Goal: Transaction & Acquisition: Purchase product/service

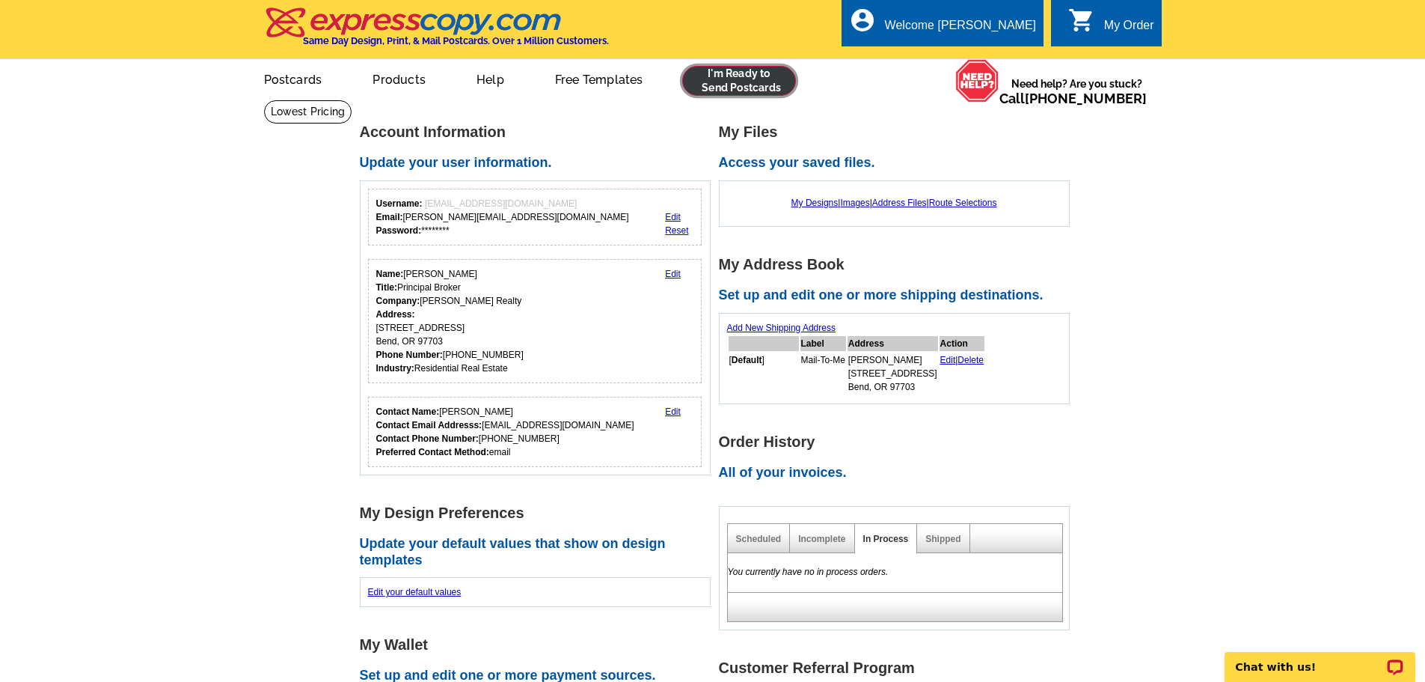
click at [697, 76] on link at bounding box center [739, 81] width 114 height 30
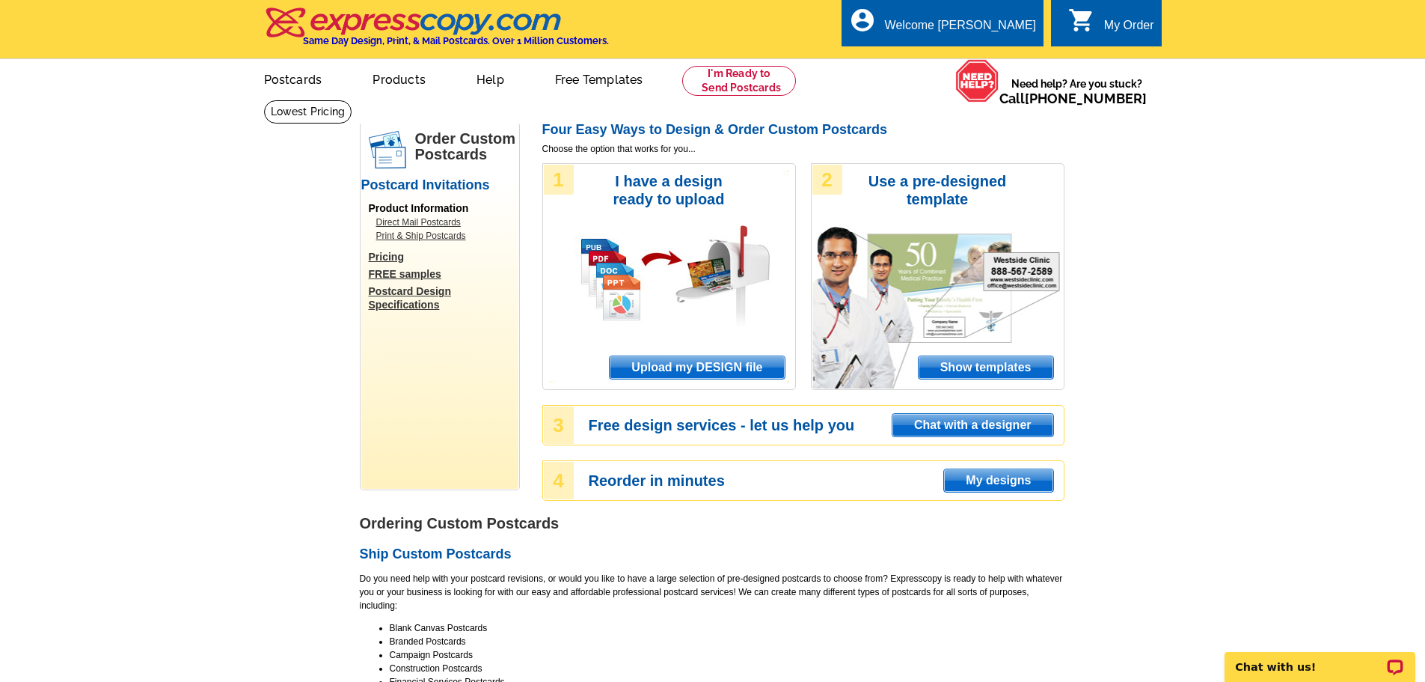
click at [715, 361] on span "Upload my DESIGN file" at bounding box center [697, 367] width 174 height 22
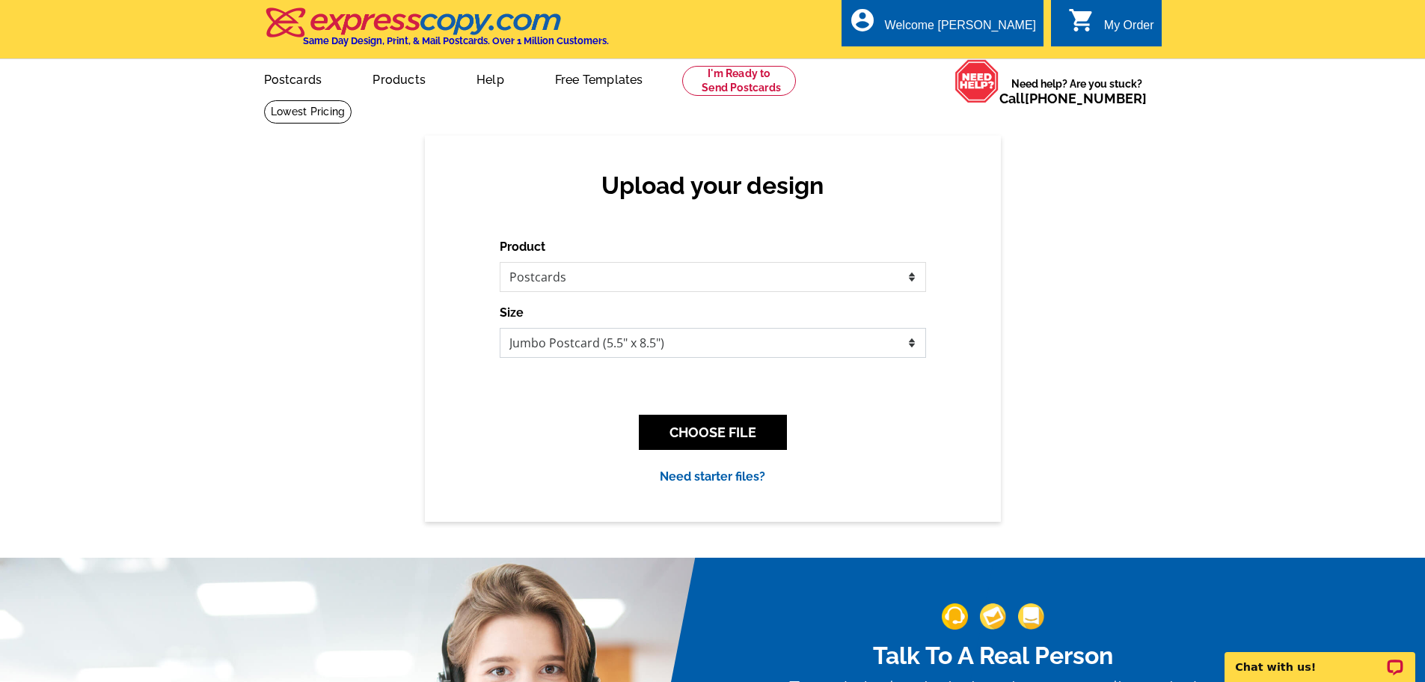
click at [530, 340] on select "Jumbo Postcard (5.5" x 8.5") Regular Postcard (4.25" x 5.6") Panoramic Postcard…" at bounding box center [713, 343] width 426 height 30
select select "1"
click at [500, 328] on select "Jumbo Postcard (5.5" x 8.5") Regular Postcard (4.25" x 5.6") Panoramic Postcard…" at bounding box center [713, 343] width 426 height 30
click at [709, 423] on button "CHOOSE FILE" at bounding box center [713, 431] width 148 height 35
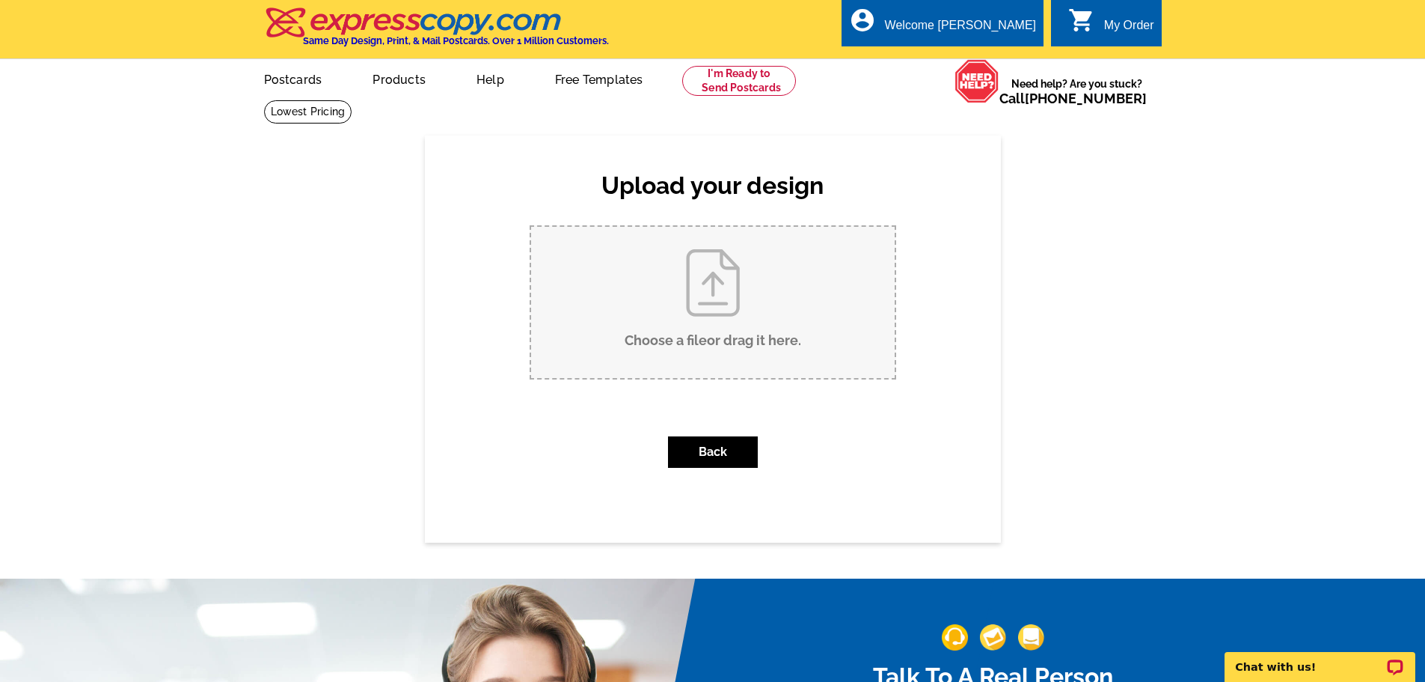
click at [696, 285] on input "Choose a file or drag it here ." at bounding box center [713, 302] width 364 height 151
type input "C:\fakepath\2889 NW Starview Drive LISTED (1).pdf"
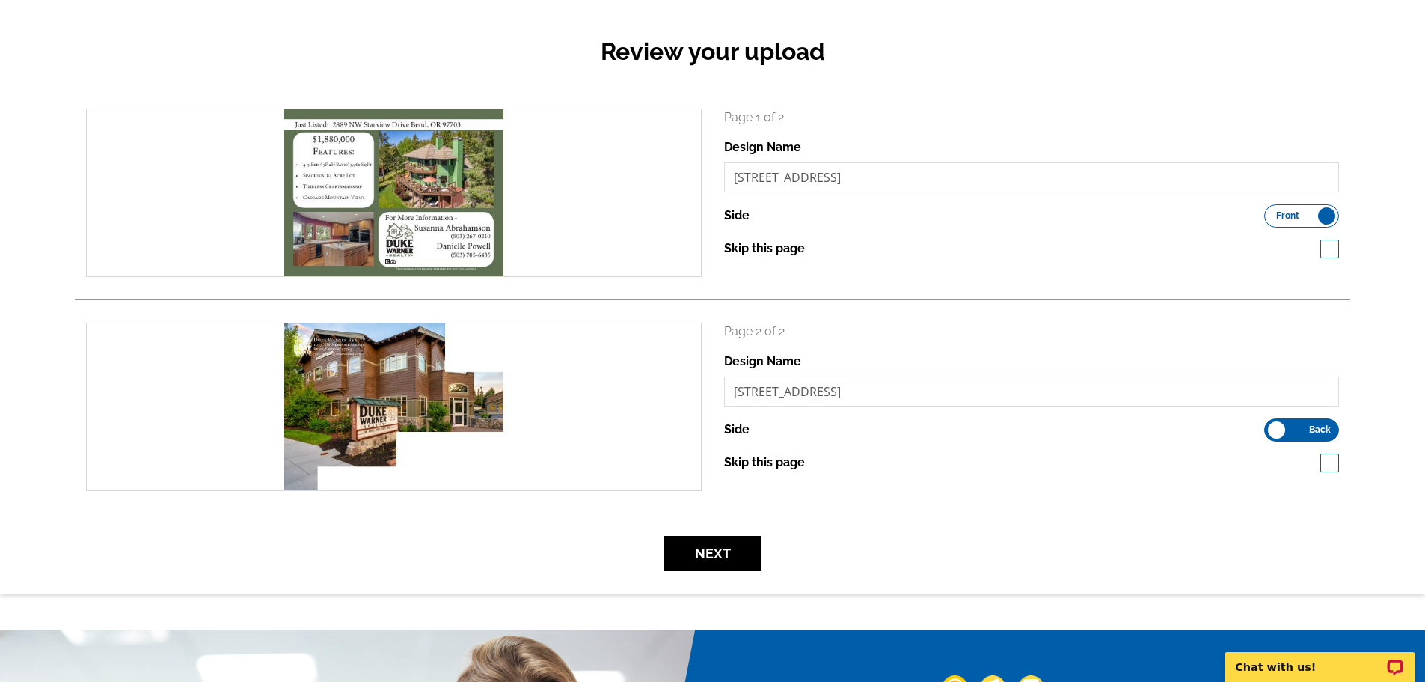
scroll to position [299, 0]
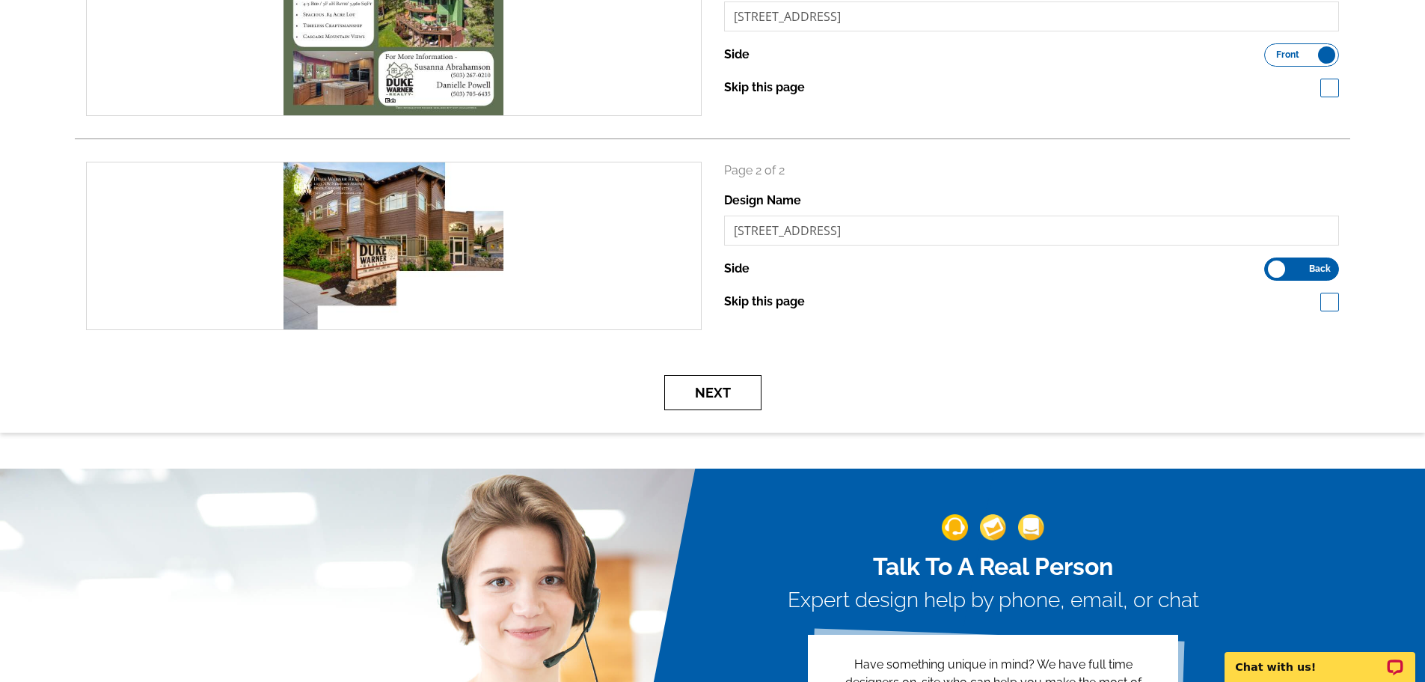
click at [719, 404] on button "Next" at bounding box center [712, 392] width 97 height 35
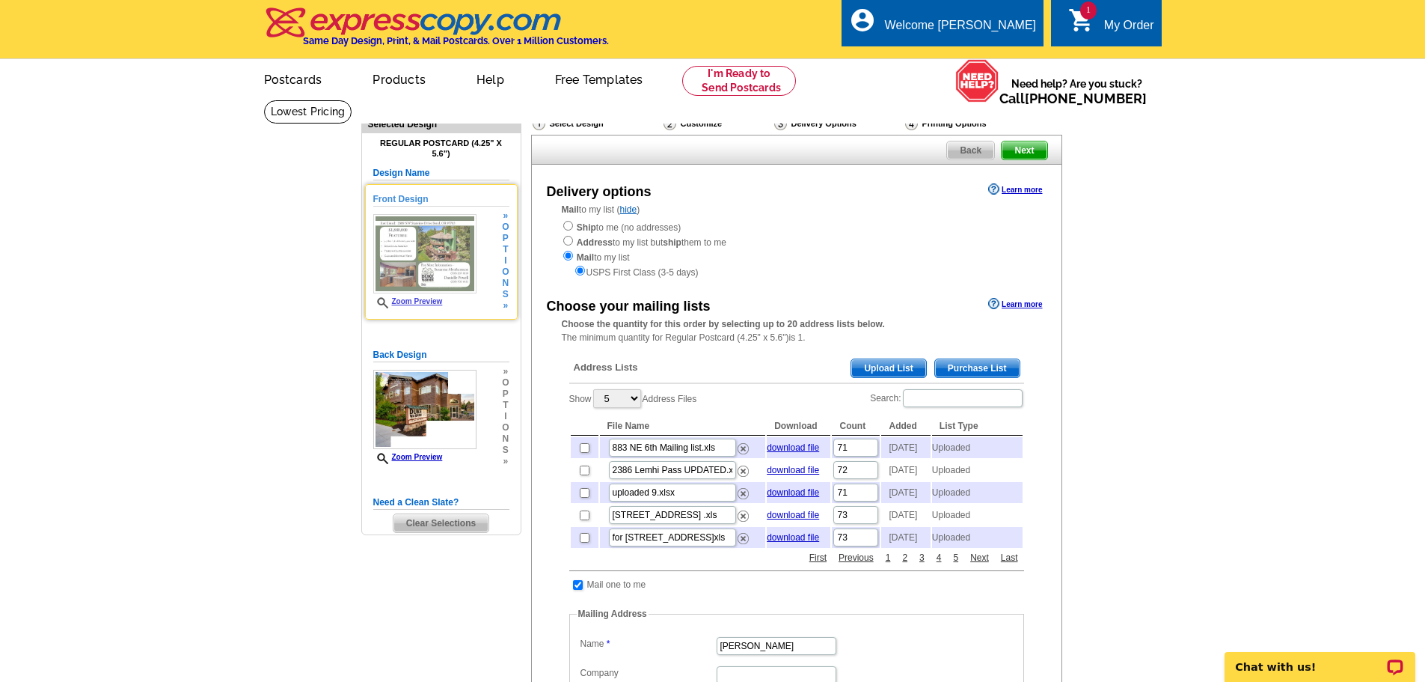
click at [423, 307] on span "Zoom Preview" at bounding box center [424, 302] width 103 height 11
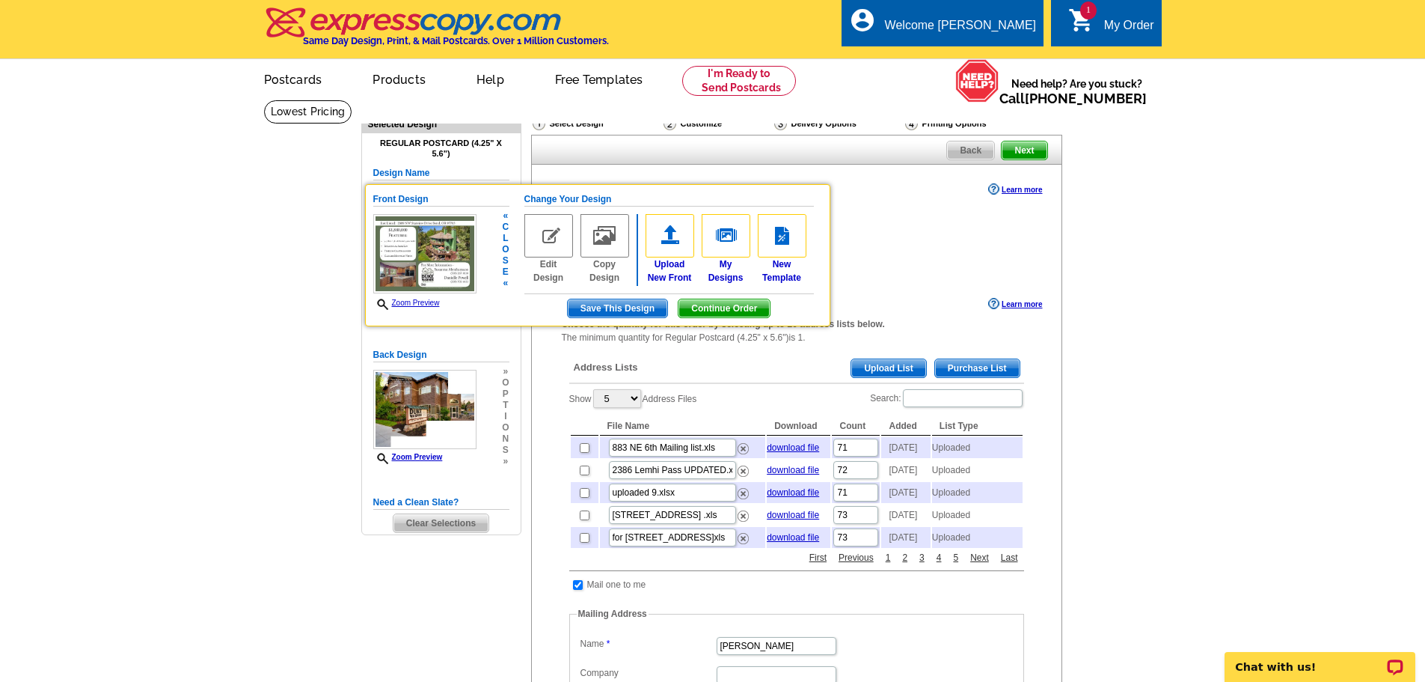
click at [413, 275] on img at bounding box center [424, 253] width 103 height 79
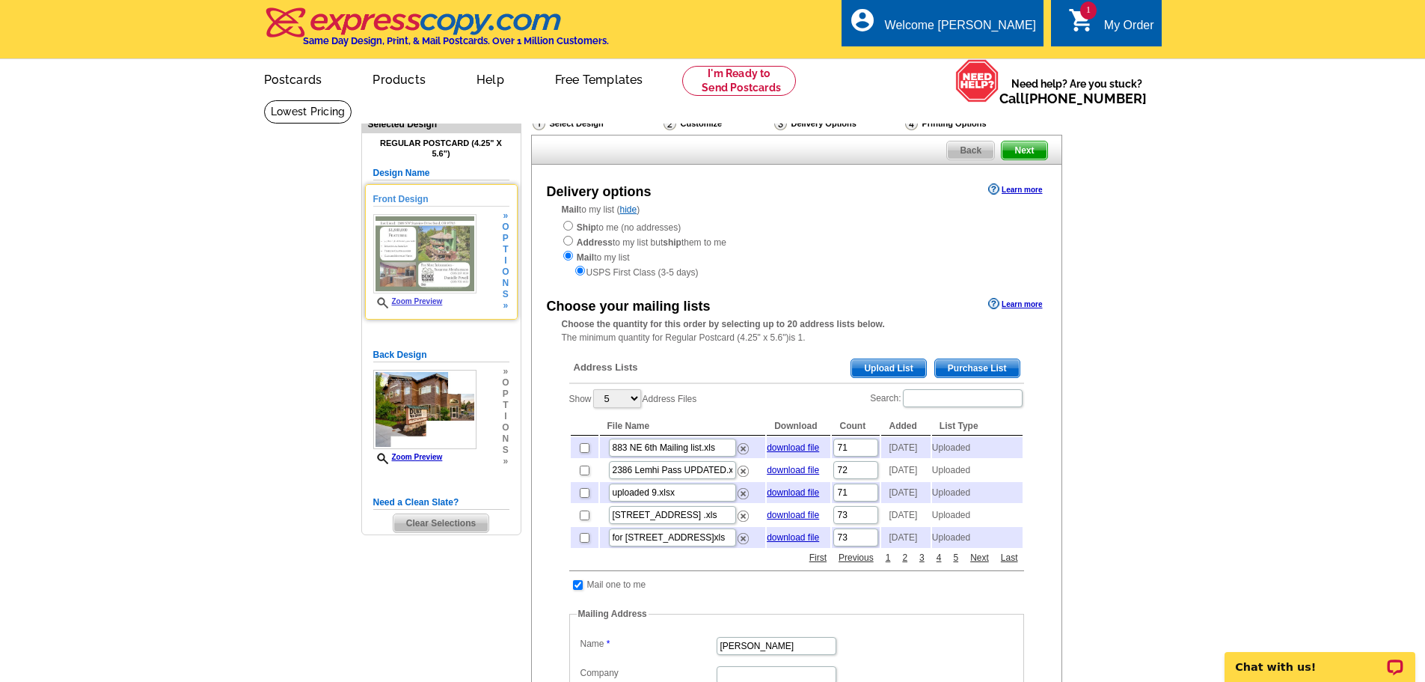
click at [414, 301] on link "Zoom Preview" at bounding box center [408, 301] width 70 height 8
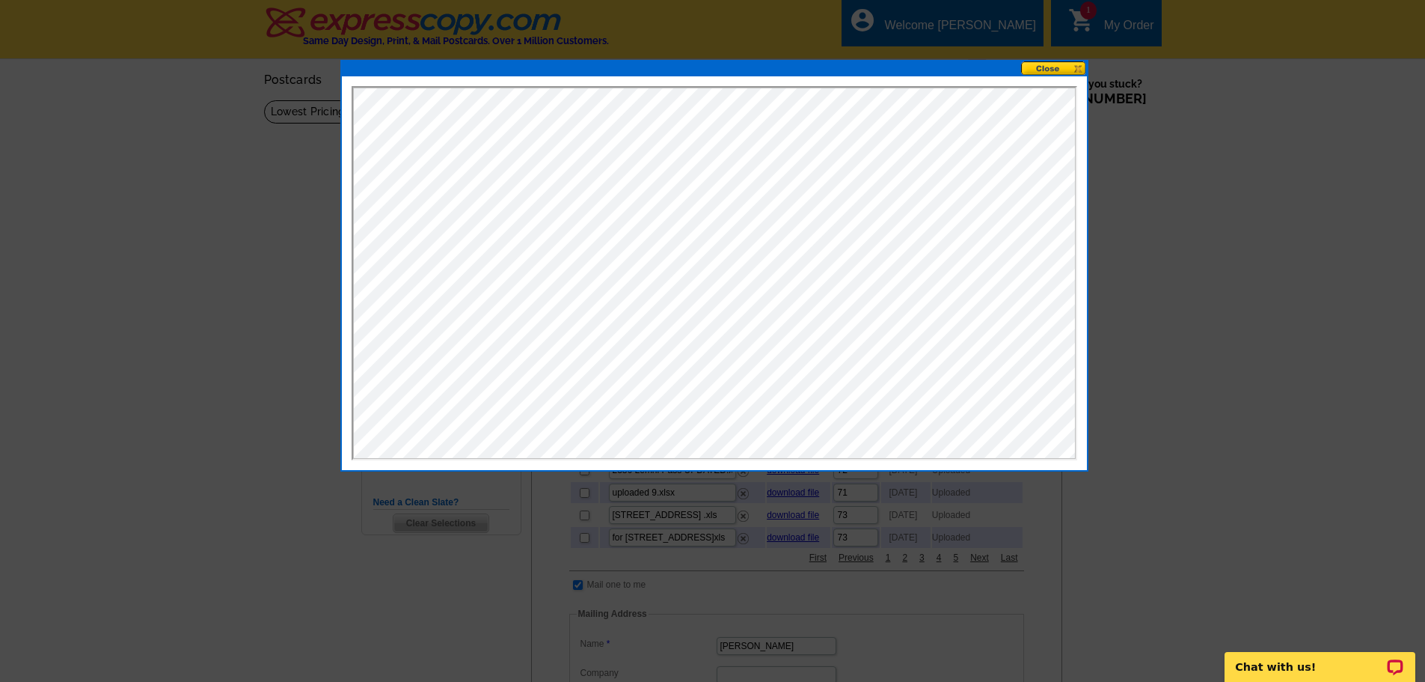
click at [1049, 72] on button at bounding box center [1054, 68] width 66 height 14
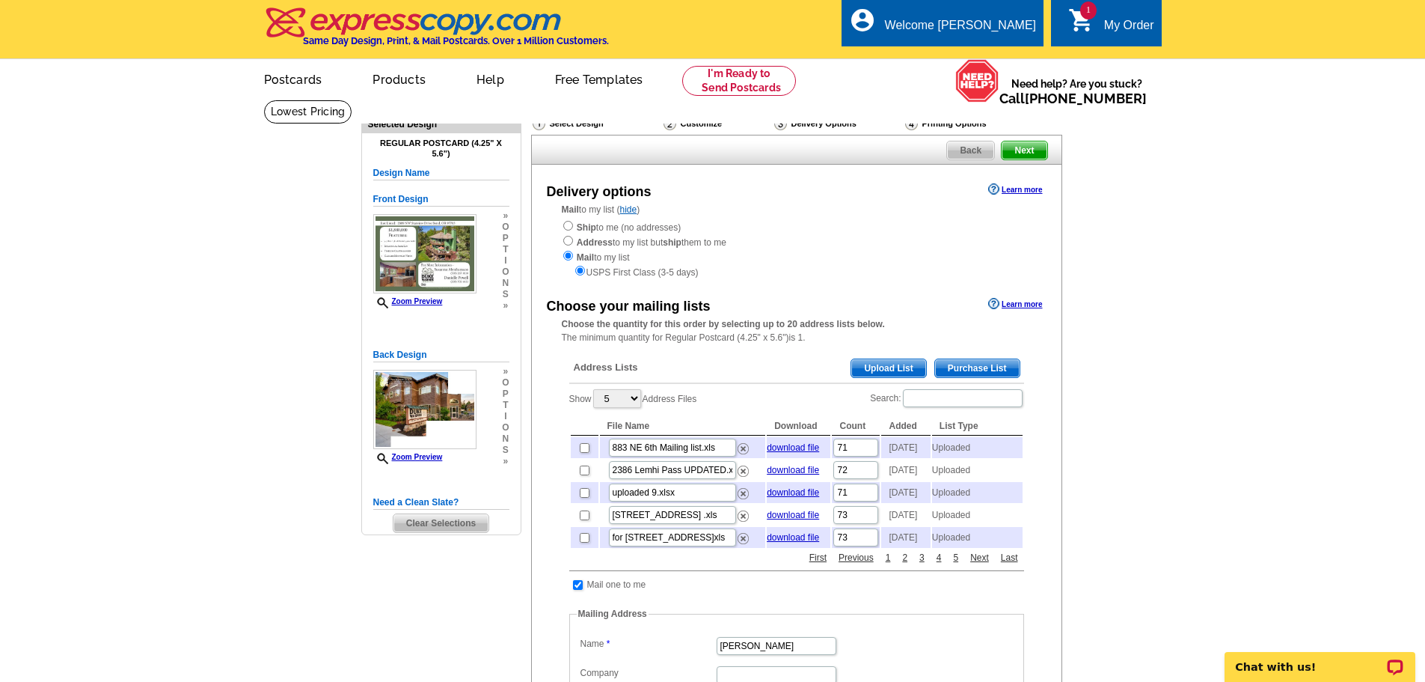
click at [903, 374] on span "Upload List" at bounding box center [888, 368] width 74 height 18
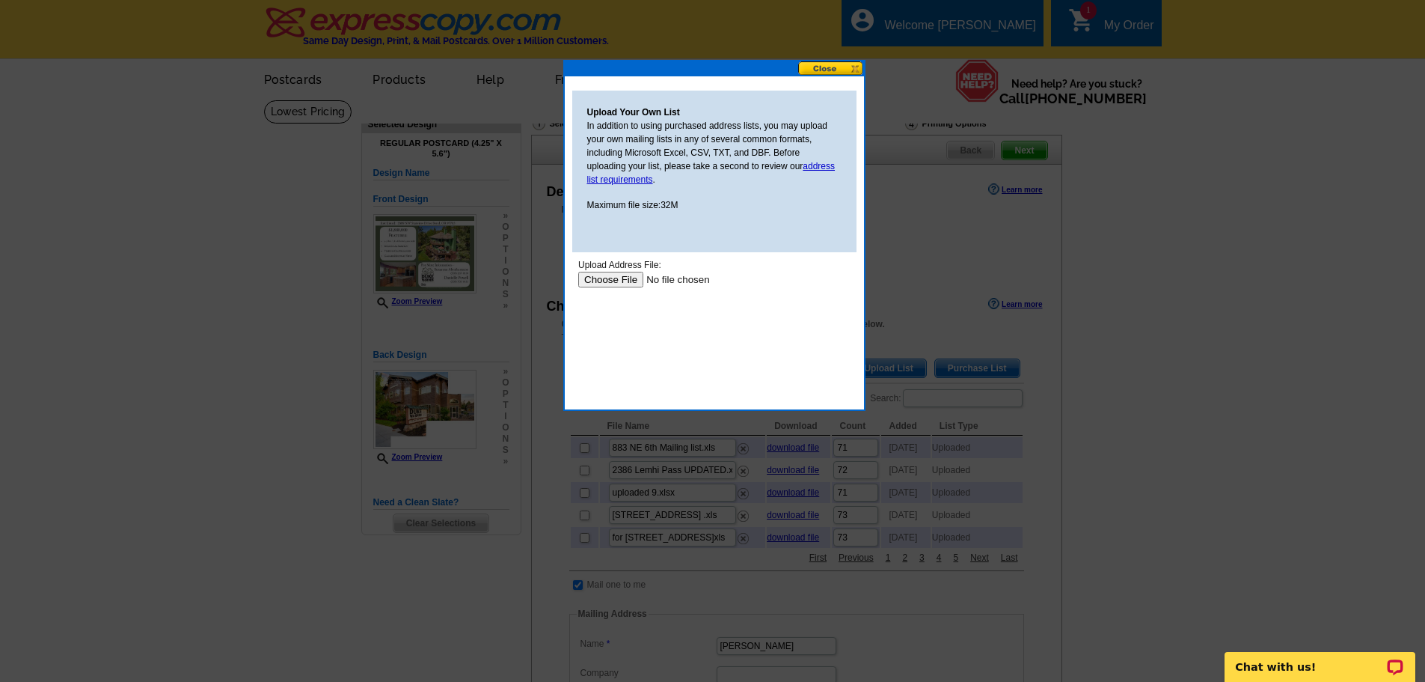
click at [602, 287] on body "Upload Address File: Upload" at bounding box center [714, 325] width 272 height 135
click at [606, 283] on input "file" at bounding box center [672, 280] width 189 height 16
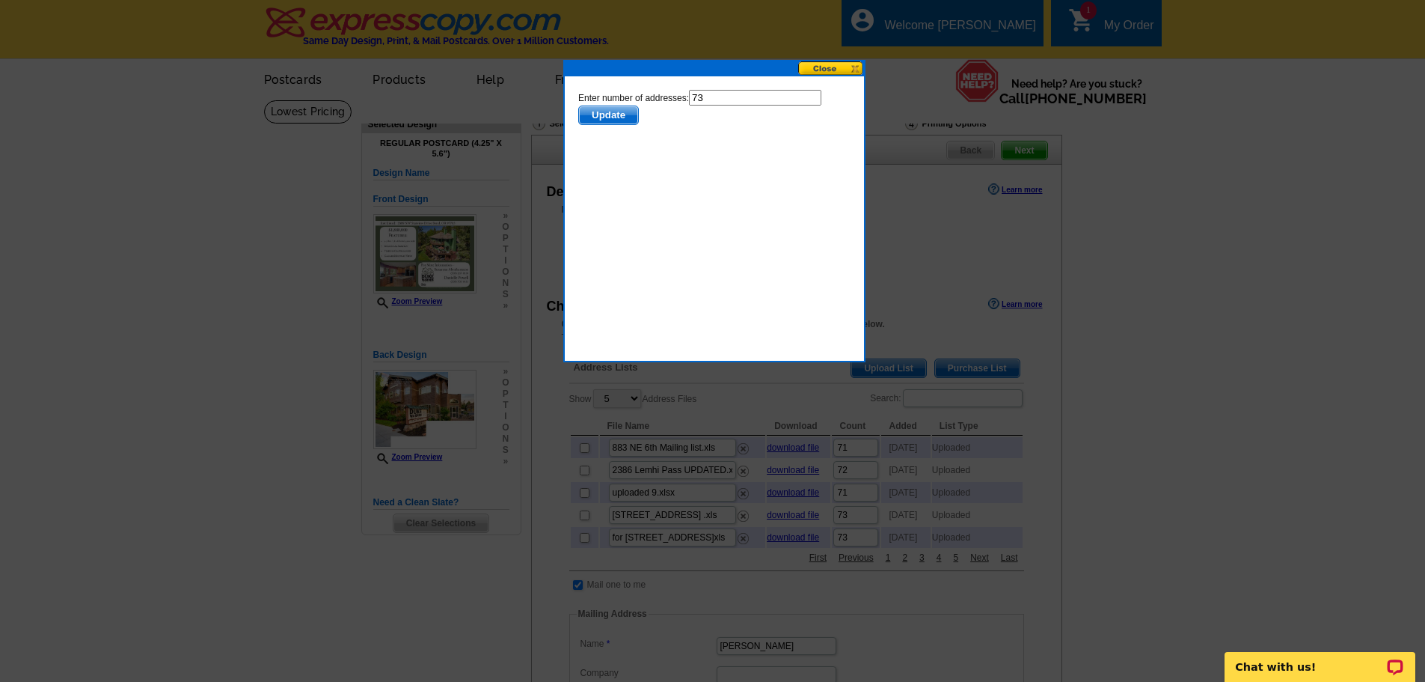
click at [602, 126] on body "Enter number of addresses: 73 Update" at bounding box center [714, 157] width 272 height 135
click at [601, 114] on span "Update" at bounding box center [607, 115] width 59 height 18
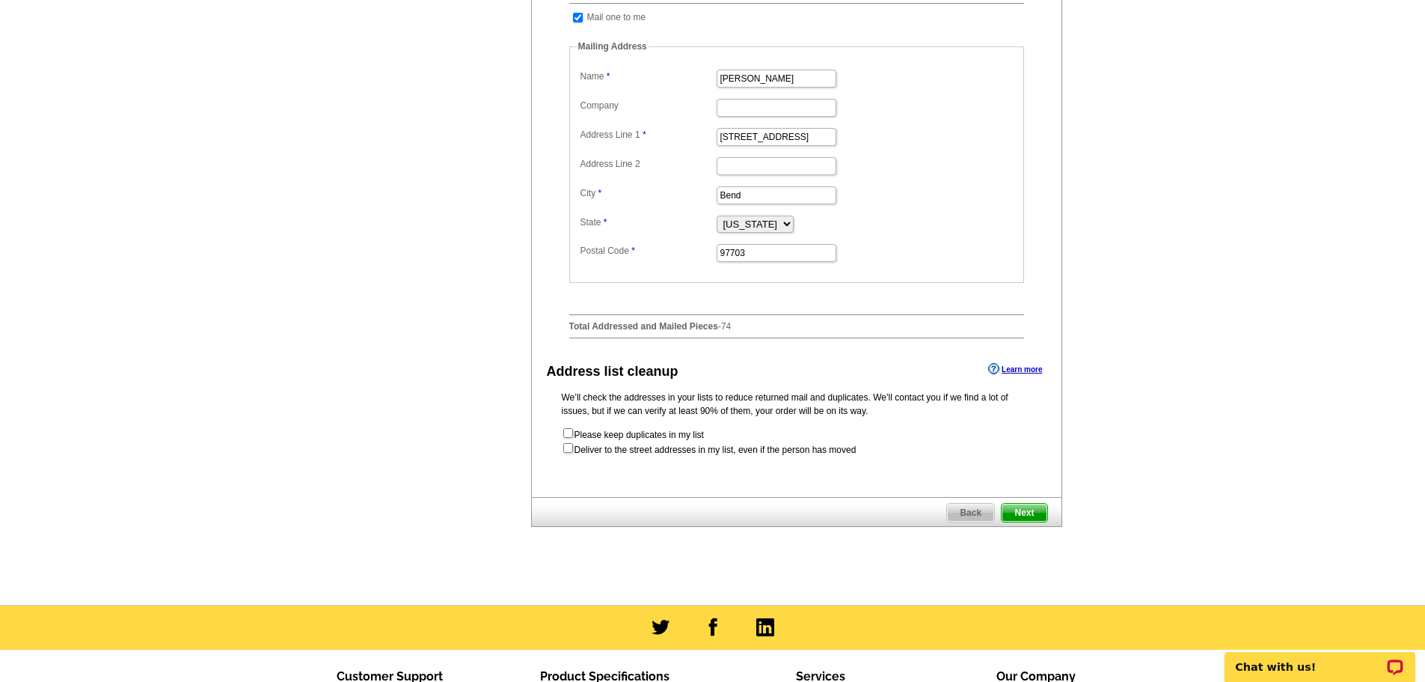
scroll to position [673, 0]
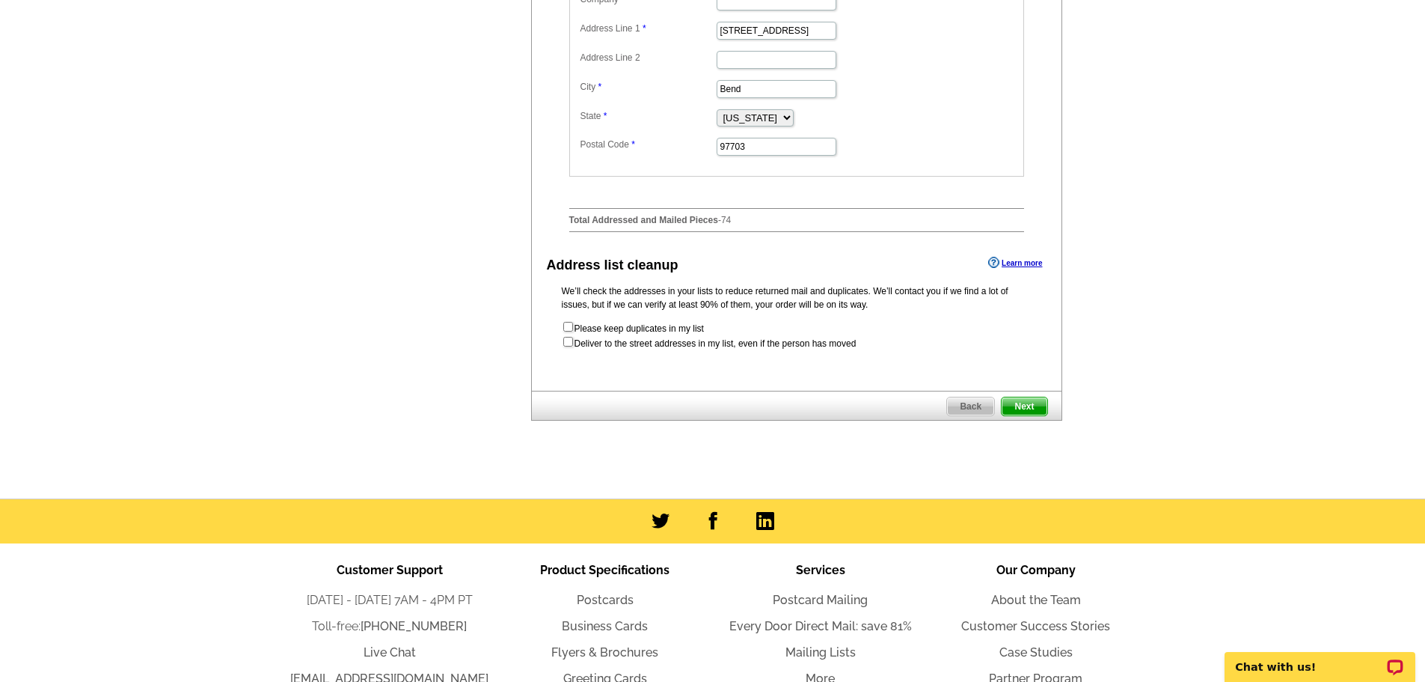
click at [1014, 415] on span "Next" at bounding box center [1024, 406] width 45 height 18
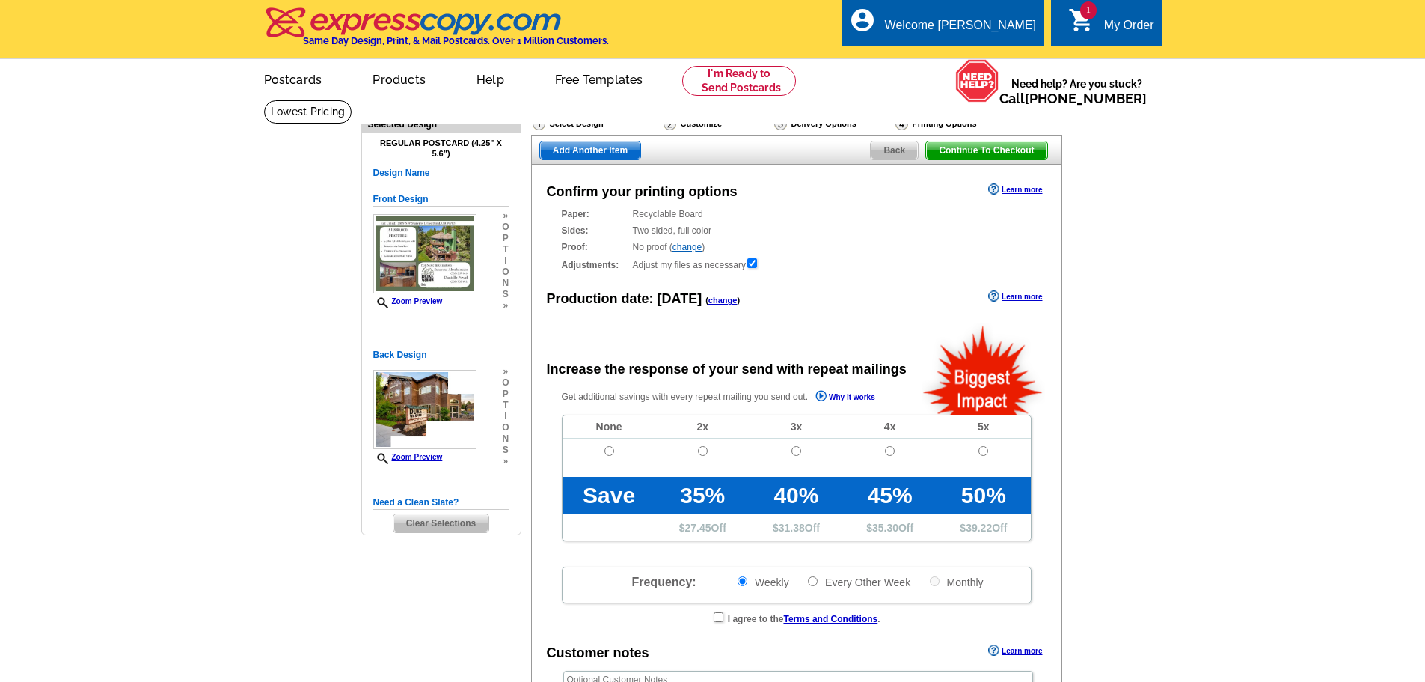
radio input "false"
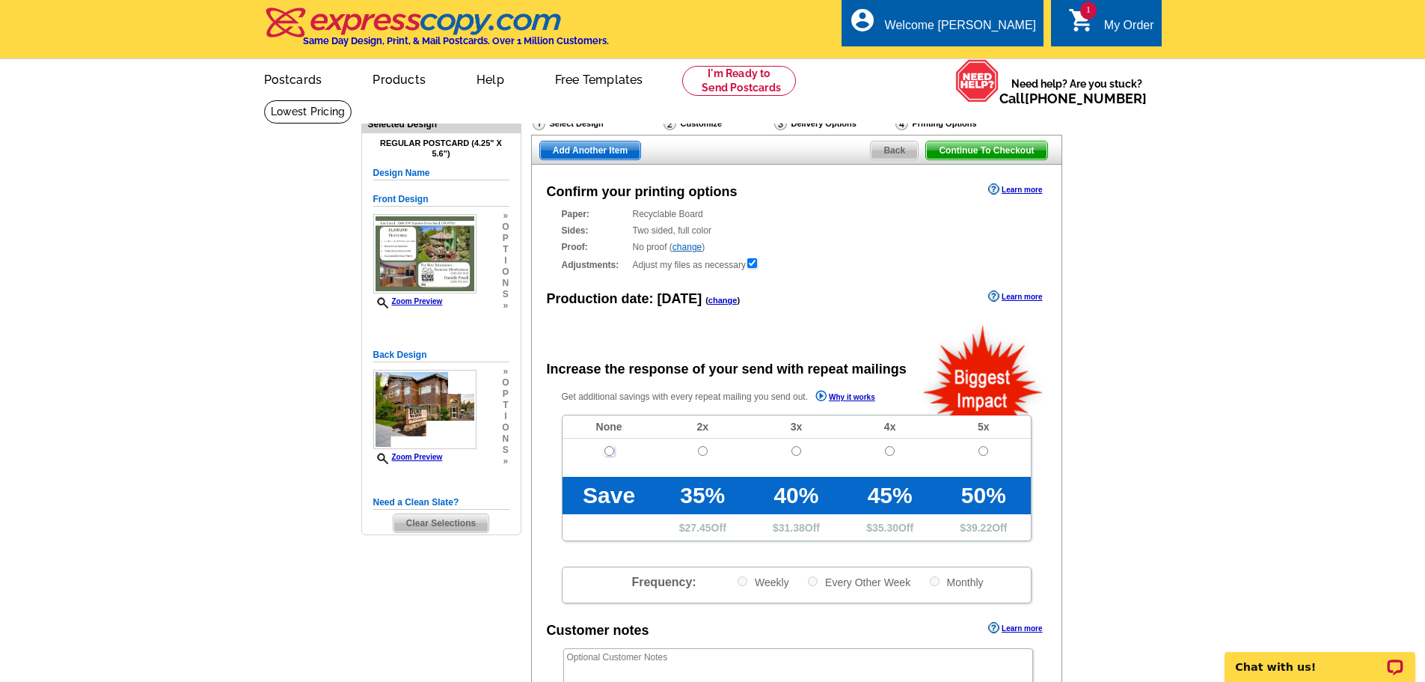
click at [609, 452] on input "radio" at bounding box center [609, 451] width 10 height 10
radio input "true"
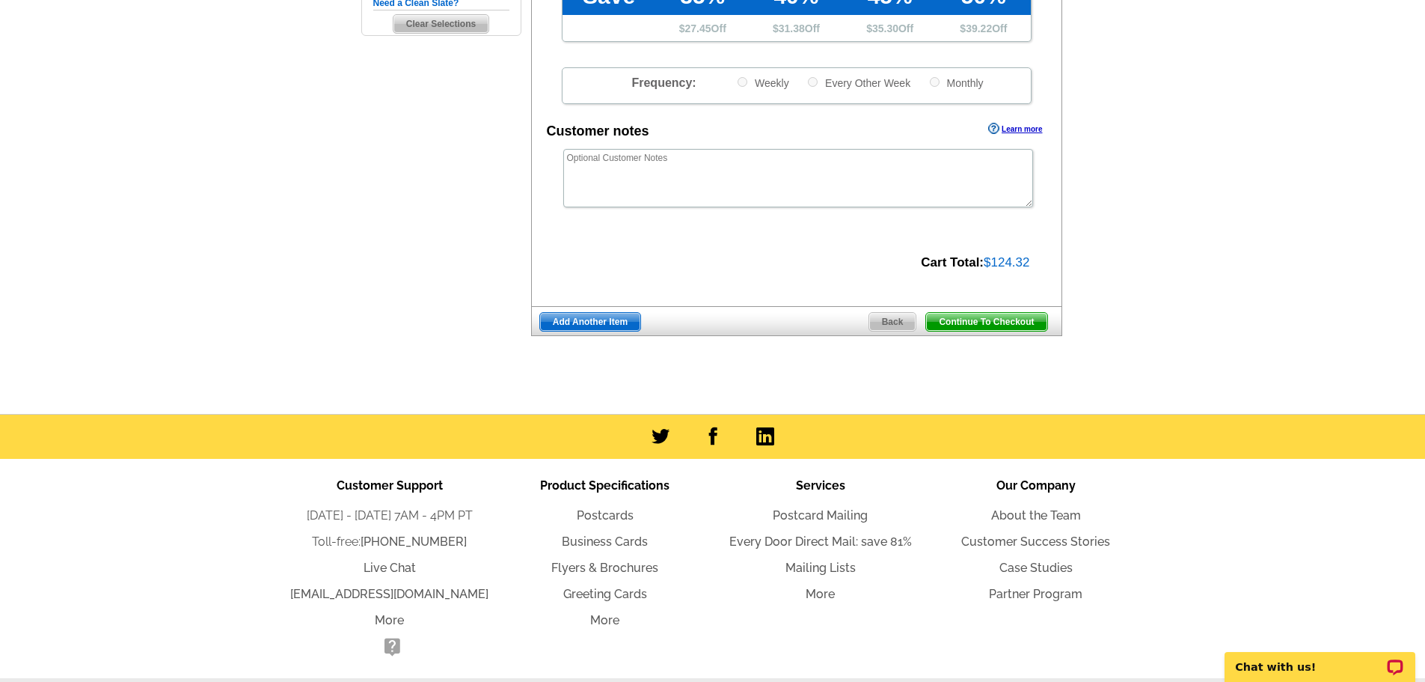
scroll to position [524, 0]
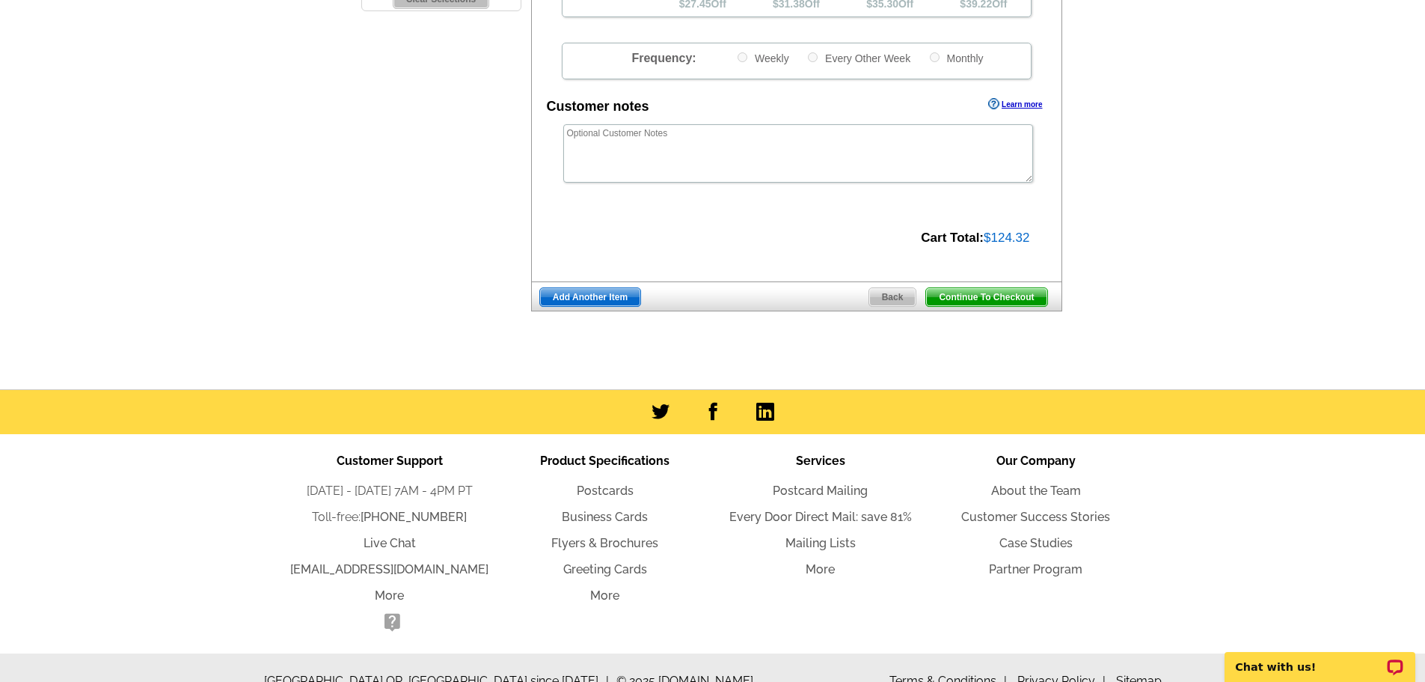
click at [1016, 304] on span "Continue To Checkout" at bounding box center [986, 297] width 120 height 18
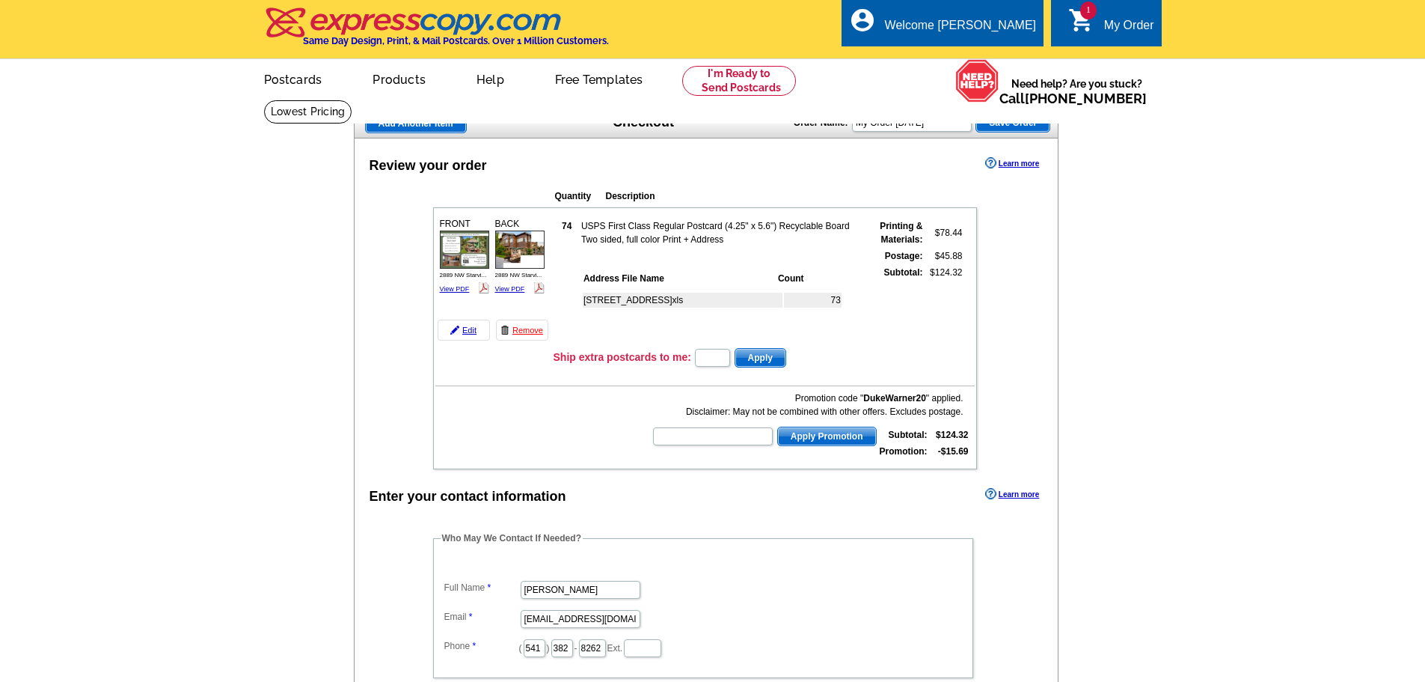
click at [685, 453] on div "Promotion code " DukeWarner20 " applied. Disclaimer: May not be combined with o…" at bounding box center [811, 425] width 319 height 69
click at [688, 442] on input "text" at bounding box center [713, 436] width 120 height 18
type input "HURRY40"
click at [839, 443] on span "Apply Promotion" at bounding box center [827, 436] width 98 height 18
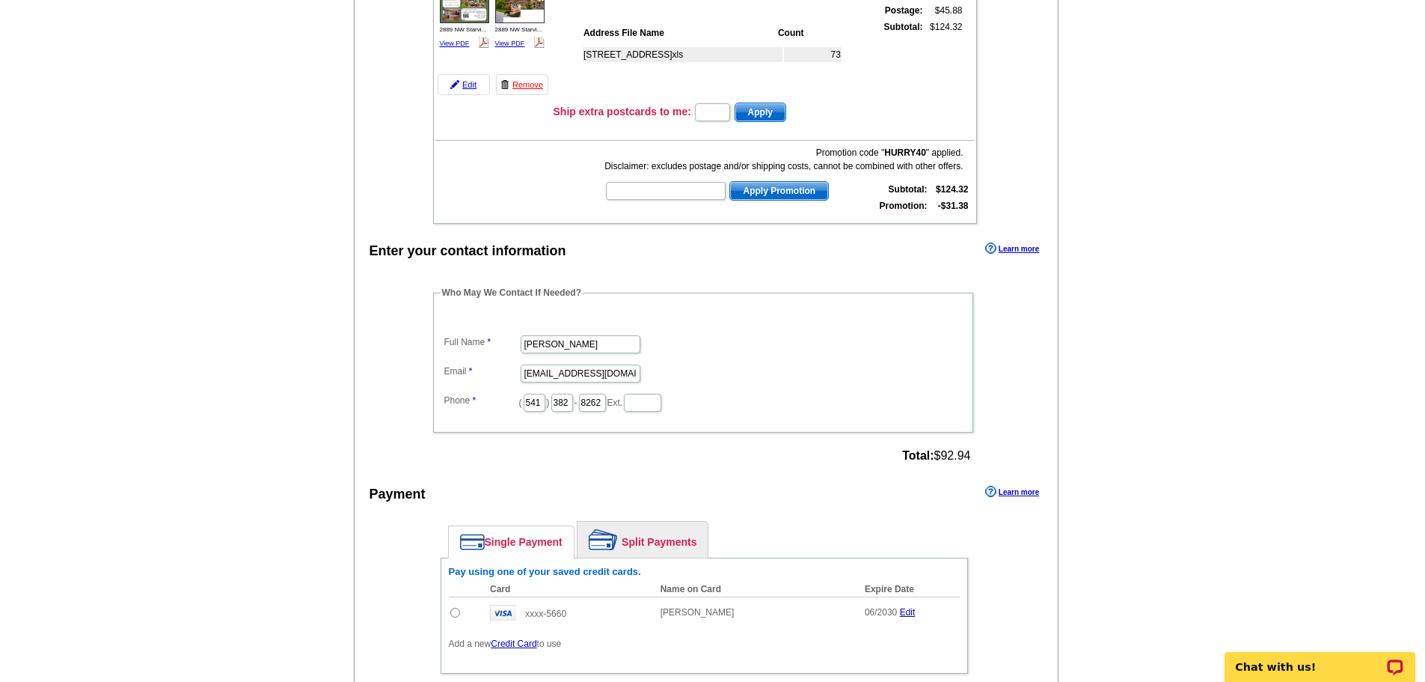
scroll to position [449, 0]
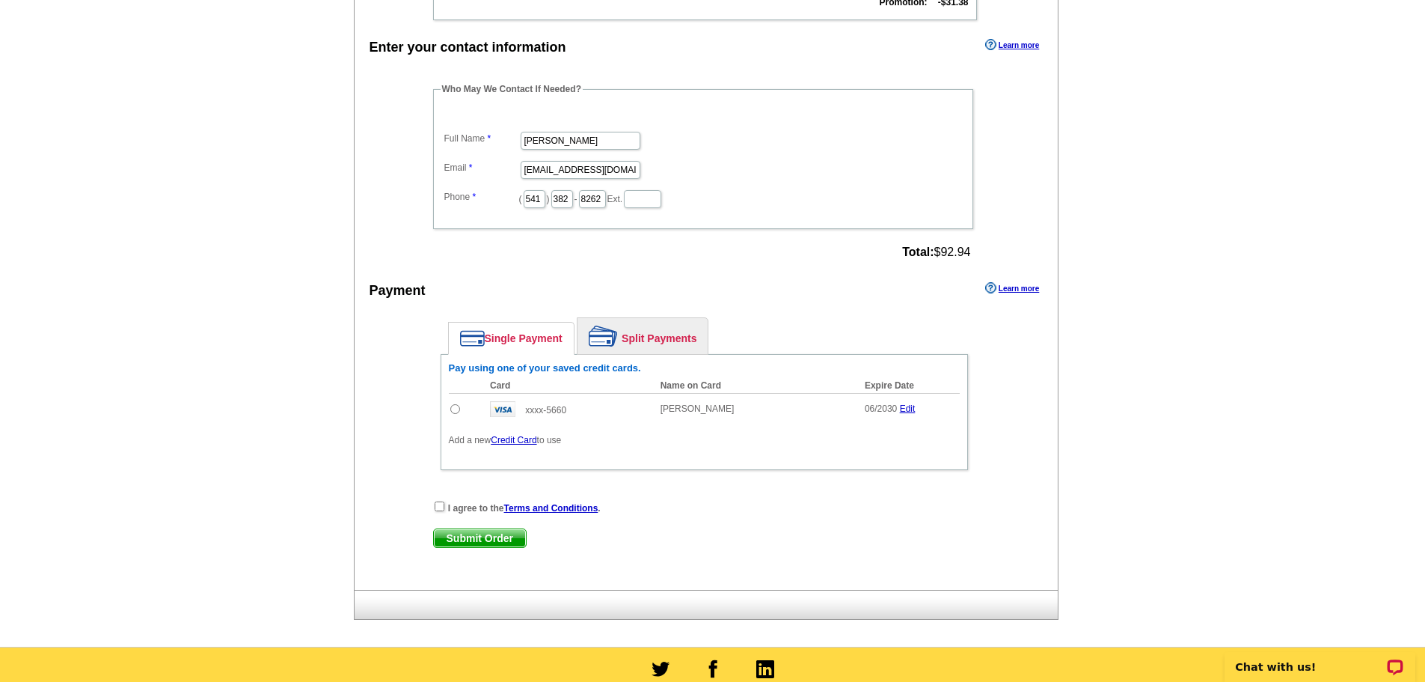
click at [454, 408] on input "radio" at bounding box center [455, 409] width 10 height 10
radio input "true"
click at [438, 508] on input "checkbox" at bounding box center [440, 506] width 10 height 10
checkbox input "true"
click at [446, 547] on span "Submit Order" at bounding box center [480, 538] width 92 height 18
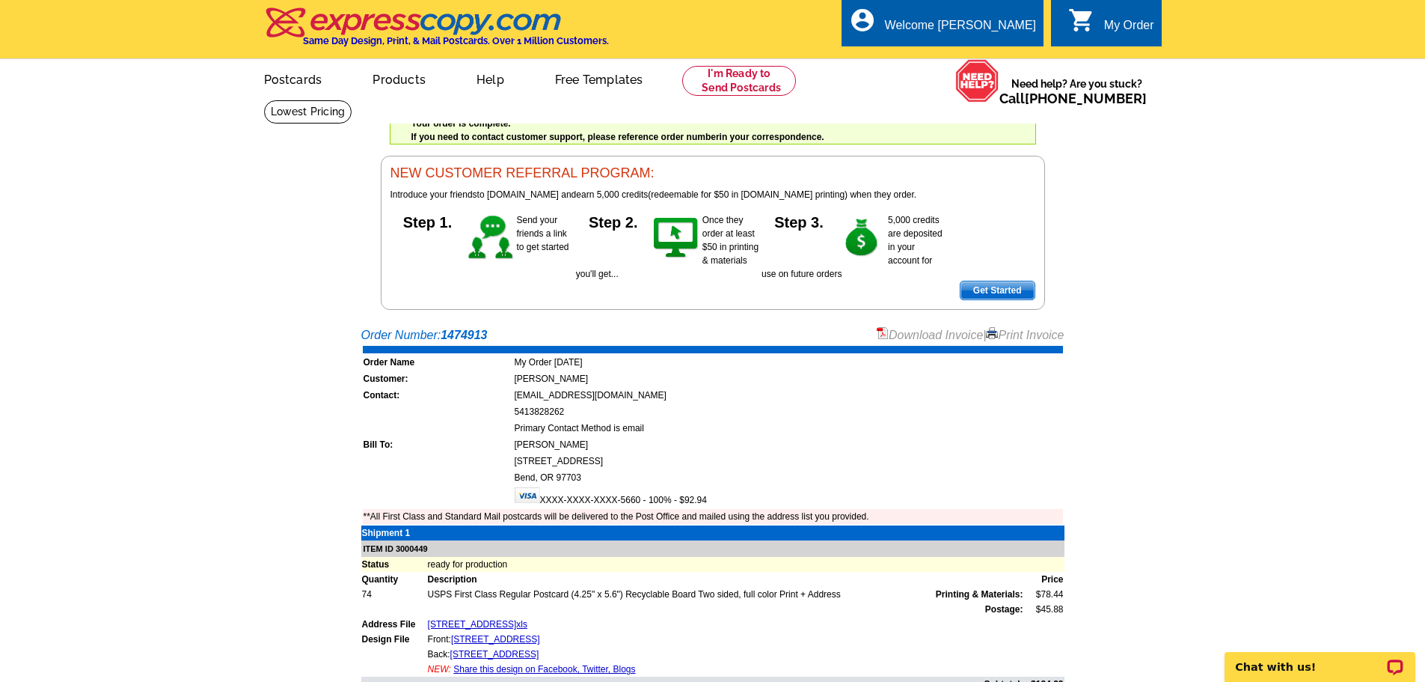
click at [1038, 328] on div "Download Invoice | Print Invoice" at bounding box center [971, 335] width 188 height 18
click at [1037, 337] on link "Print Invoice" at bounding box center [1025, 334] width 78 height 13
